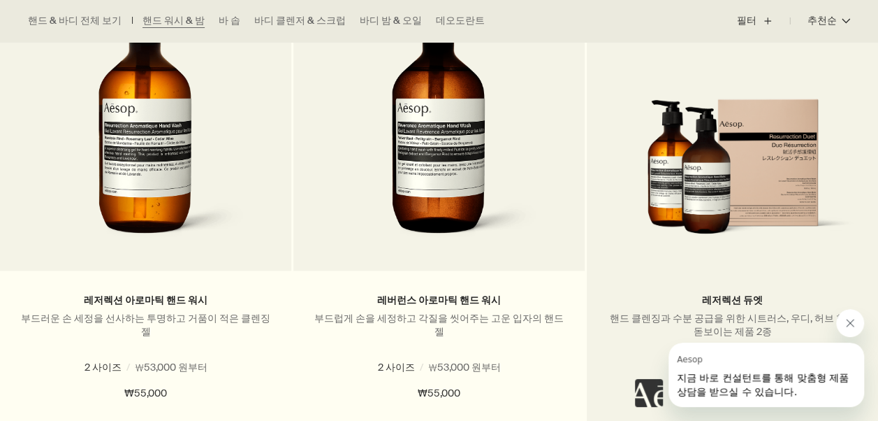
scroll to position [1048, 0]
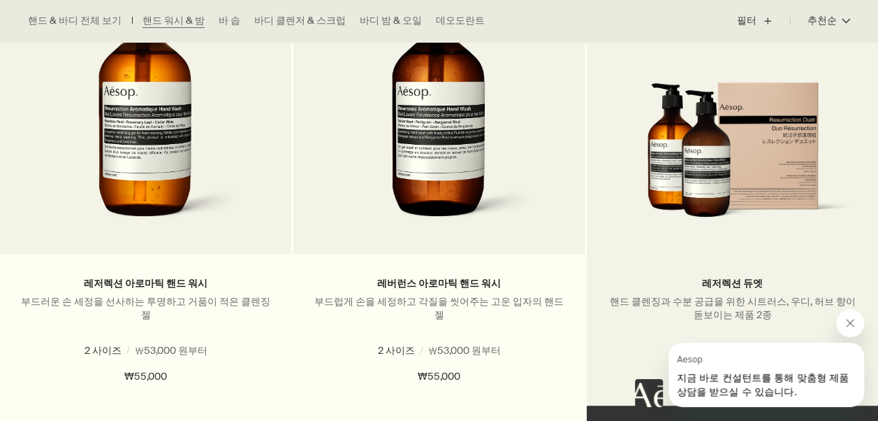
click at [644, 168] on img at bounding box center [732, 158] width 249 height 152
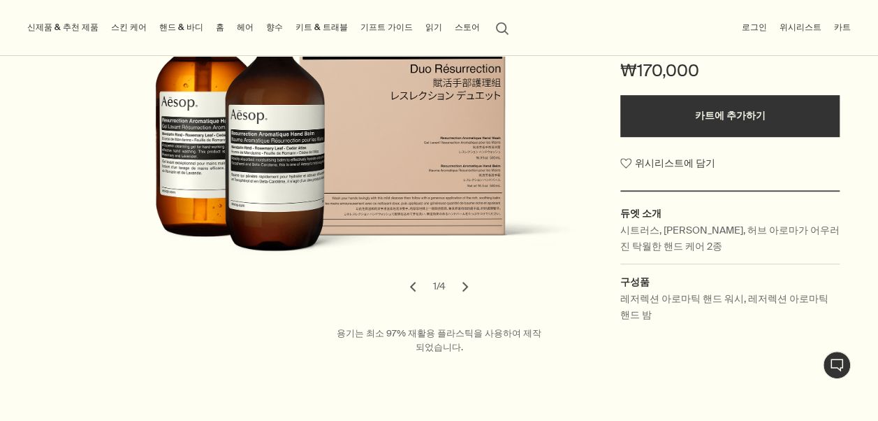
scroll to position [210, 0]
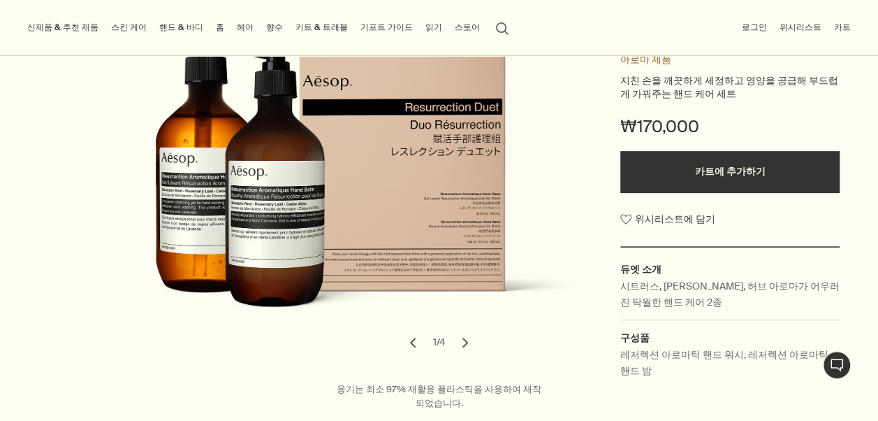
click at [460, 345] on button "chevron" at bounding box center [465, 342] width 31 height 31
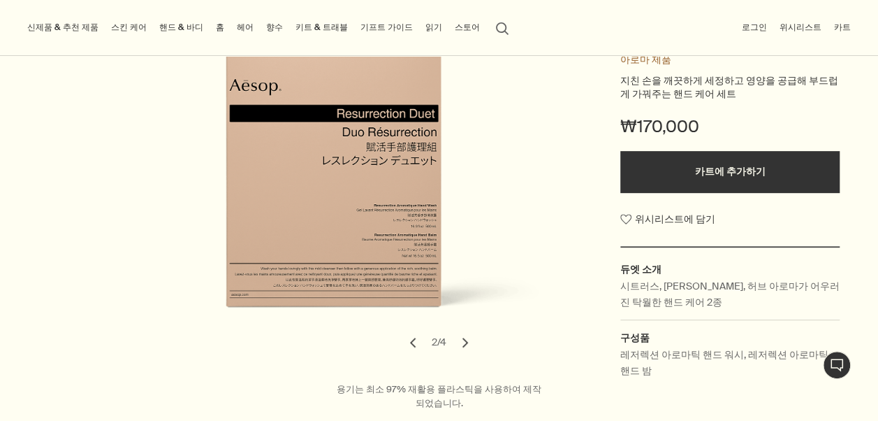
click at [465, 342] on button "chevron" at bounding box center [465, 342] width 31 height 31
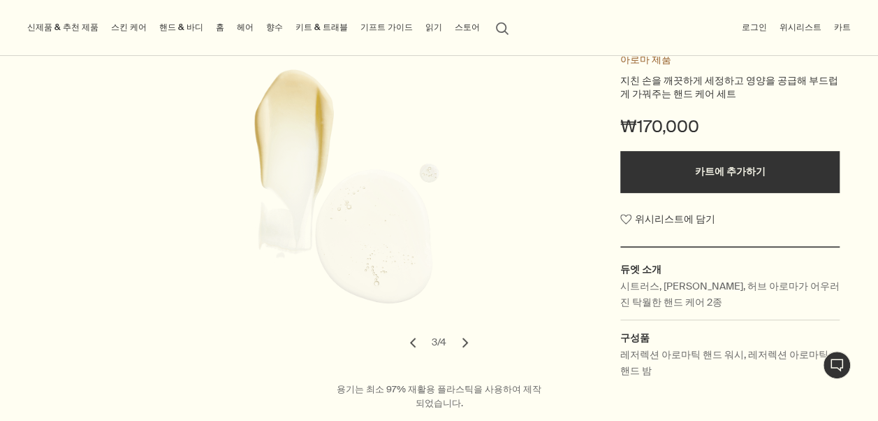
click at [465, 341] on button "chevron" at bounding box center [465, 342] width 31 height 31
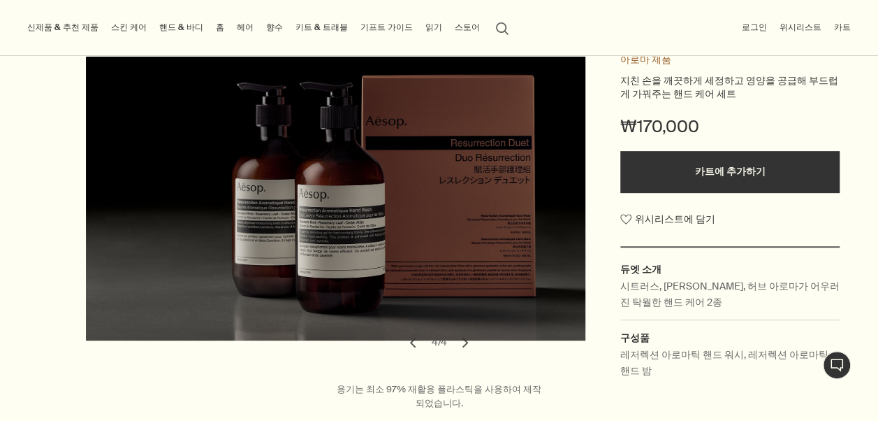
click at [465, 341] on button "chevron" at bounding box center [465, 342] width 31 height 31
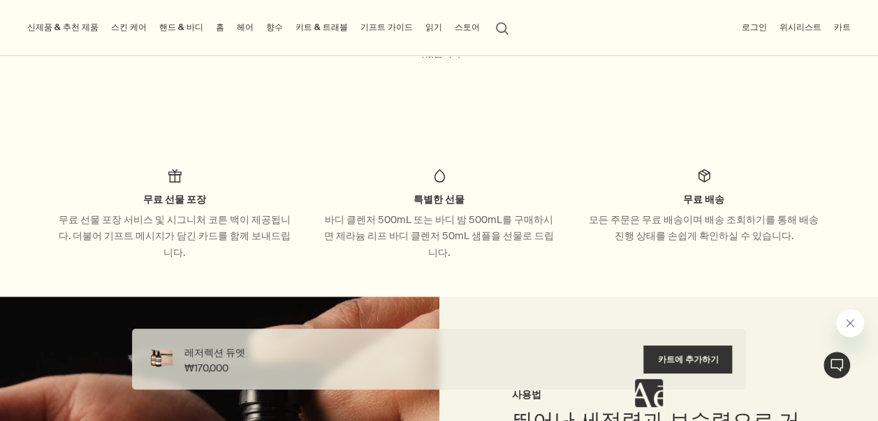
scroll to position [0, 0]
